Goal: Task Accomplishment & Management: Use online tool/utility

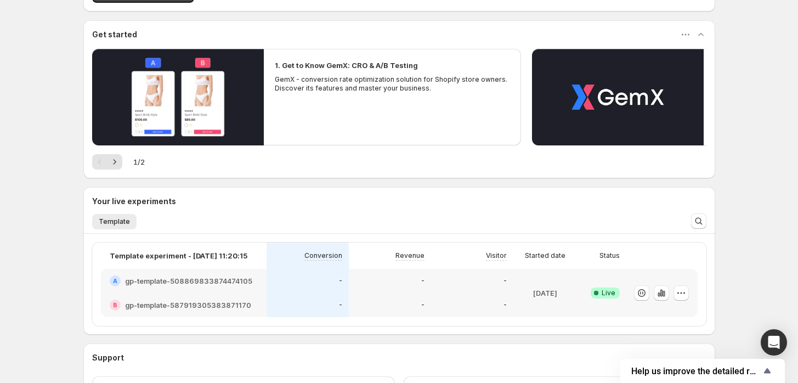
scroll to position [171, 0]
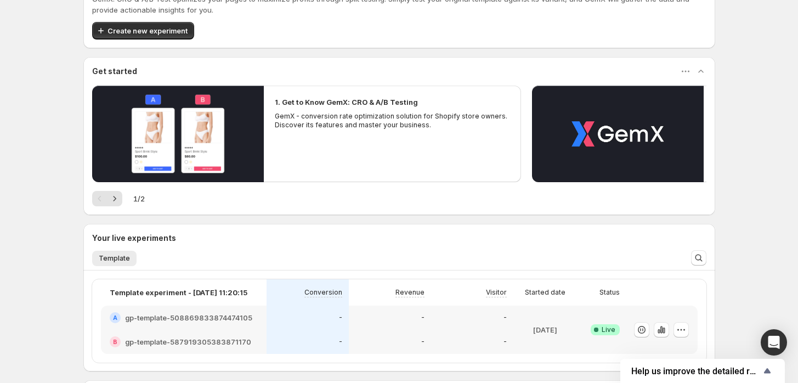
scroll to position [61, 0]
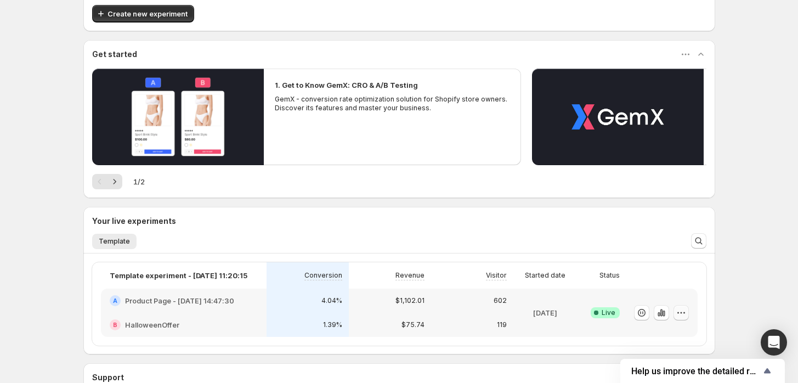
click at [688, 319] on button "button" at bounding box center [681, 312] width 15 height 15
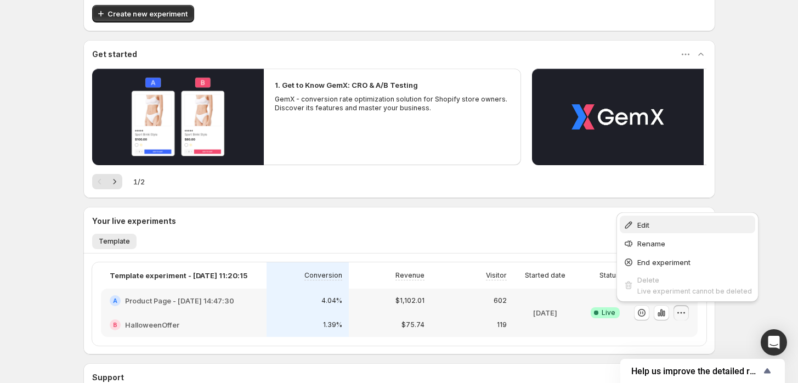
drag, startPoint x: 660, startPoint y: 235, endPoint x: 658, endPoint y: 229, distance: 6.3
click at [658, 229] on ul "Edit Rename End experiment Delete Live experiment cannot be deleted" at bounding box center [687, 257] width 135 height 83
click at [656, 229] on span "Edit" at bounding box center [694, 224] width 115 height 11
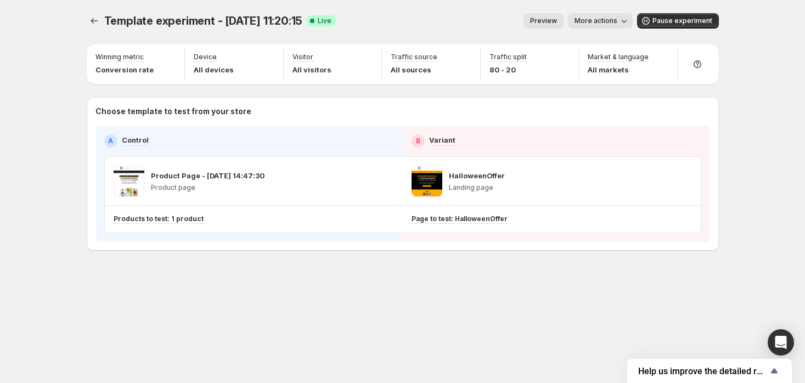
click at [616, 19] on span "More actions" at bounding box center [595, 20] width 43 height 9
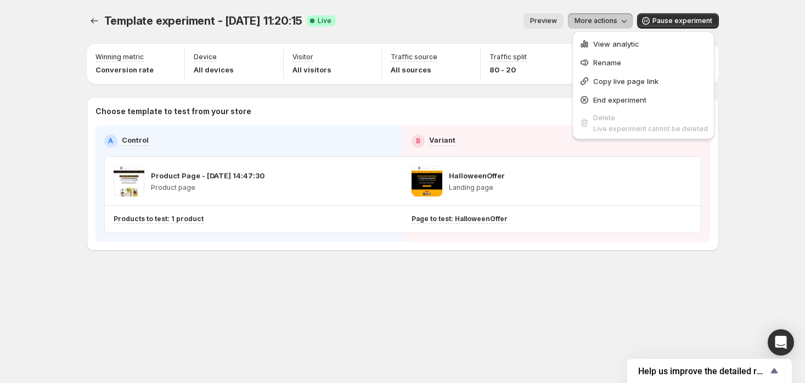
click at [434, 29] on div "Template experiment - Oct 9, 11:20:15. This page is ready Template experiment -…" at bounding box center [403, 21] width 632 height 42
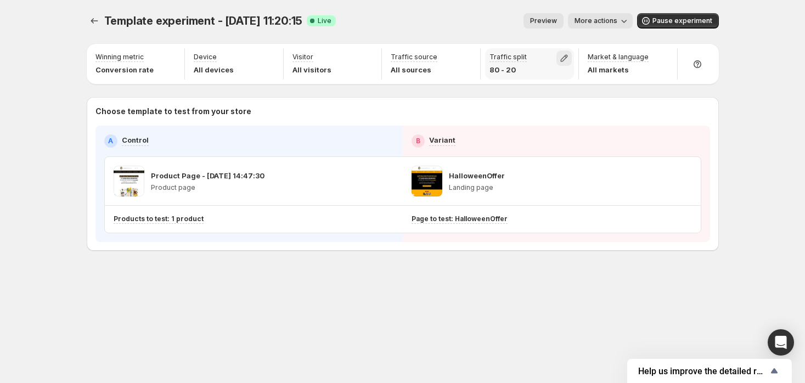
click at [568, 56] on icon "button" at bounding box center [563, 58] width 11 height 11
drag, startPoint x: 610, startPoint y: 86, endPoint x: 592, endPoint y: 88, distance: 18.2
type input "**"
click at [592, 88] on input "range" at bounding box center [563, 81] width 158 height 15
click at [488, 29] on div "Template experiment - Oct 9, 11:20:15. This page is ready Template experiment -…" at bounding box center [403, 21] width 632 height 42
